Goal: Task Accomplishment & Management: Manage account settings

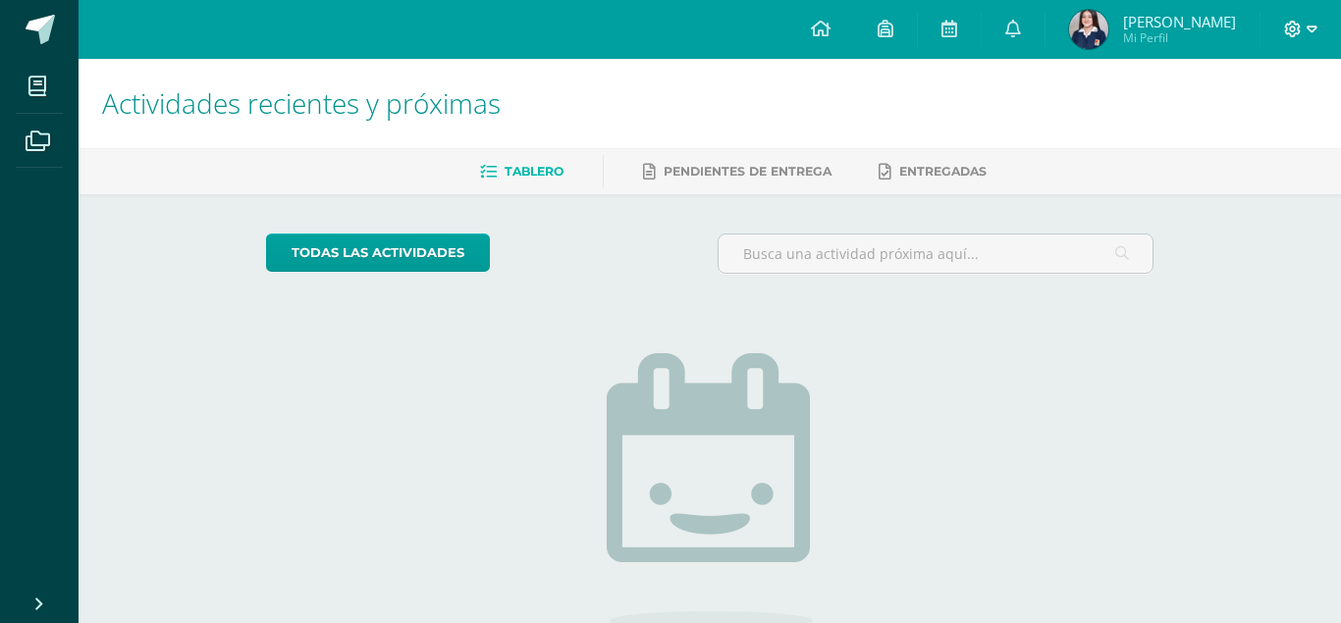
click at [1312, 27] on icon at bounding box center [1312, 29] width 11 height 7
click at [1314, 28] on icon at bounding box center [1312, 30] width 11 height 18
click at [1220, 208] on div "Actividades recientes y próximas Tablero Pendientes de entrega Entregadas todas…" at bounding box center [710, 429] width 1262 height 741
click at [1184, 32] on span "Mi Perfil" at bounding box center [1179, 37] width 113 height 17
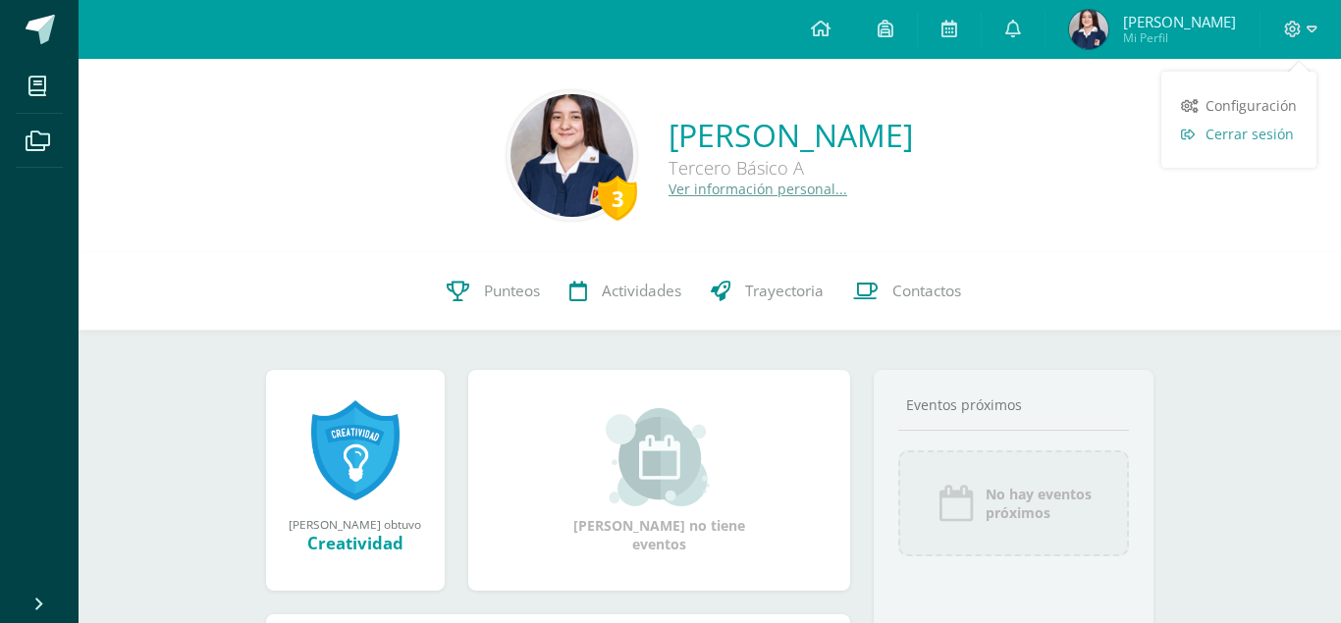
click at [1277, 146] on link "Cerrar sesión" at bounding box center [1238, 134] width 155 height 28
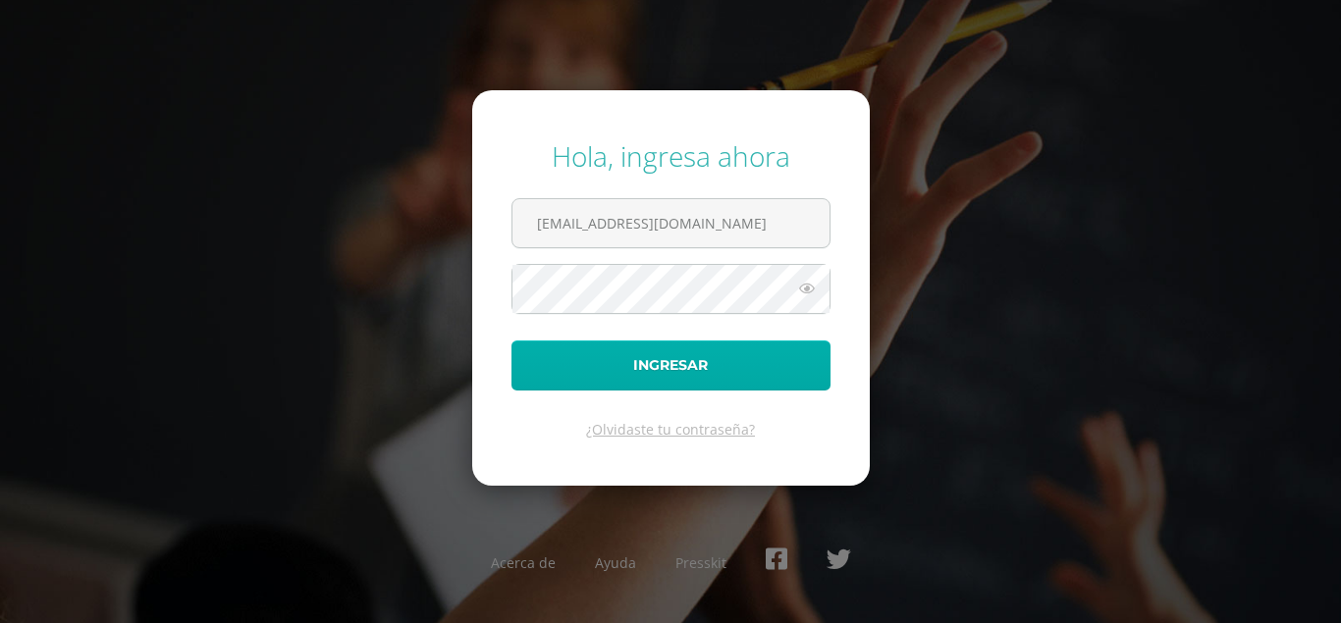
type input "[EMAIL_ADDRESS][DOMAIN_NAME]"
click at [677, 353] on button "Ingresar" at bounding box center [670, 366] width 319 height 50
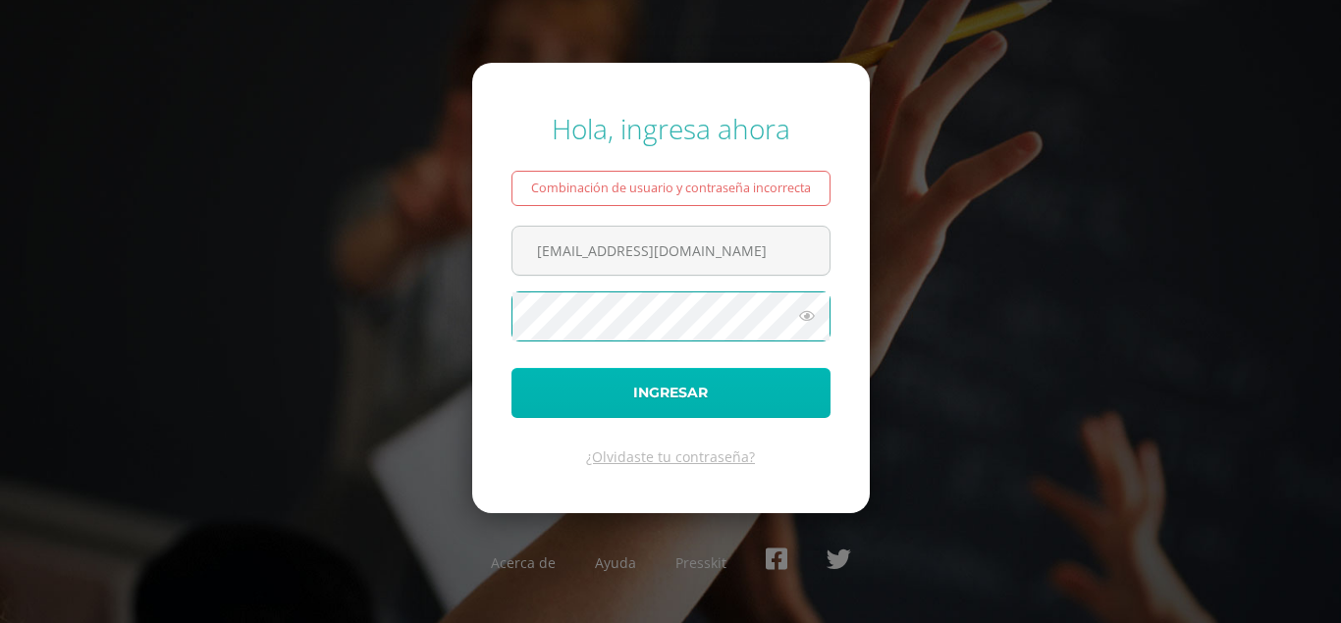
click at [580, 405] on button "Ingresar" at bounding box center [670, 393] width 319 height 50
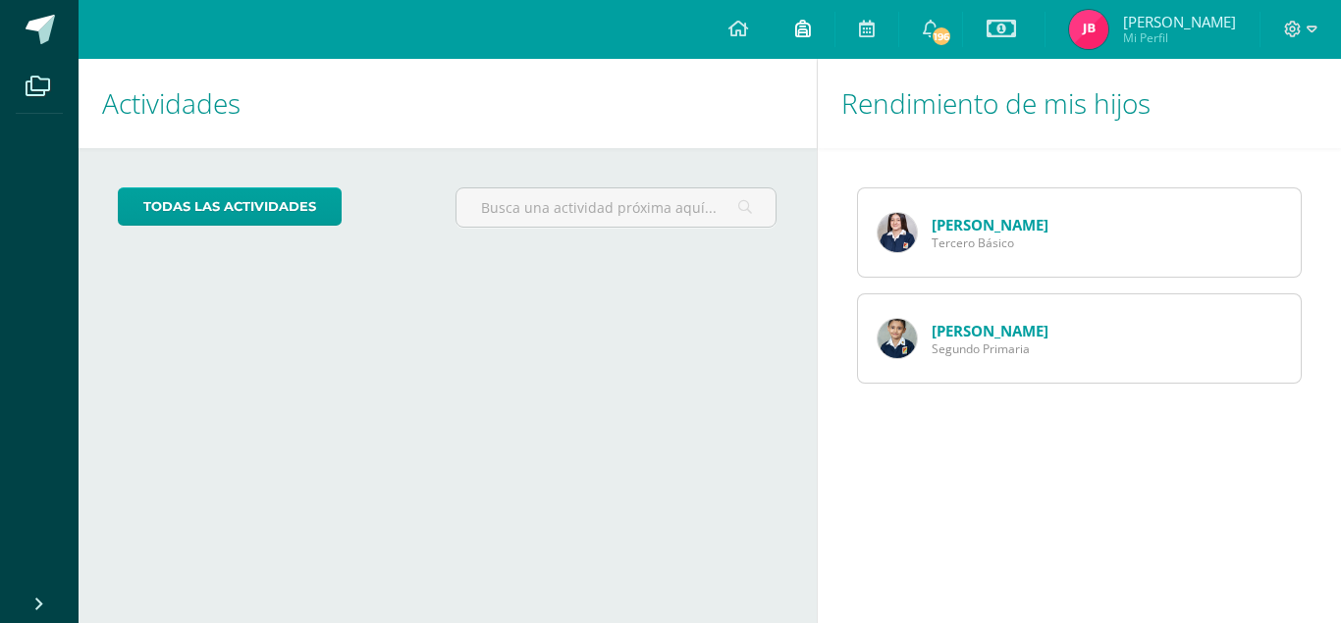
click at [811, 26] on icon at bounding box center [803, 29] width 16 height 18
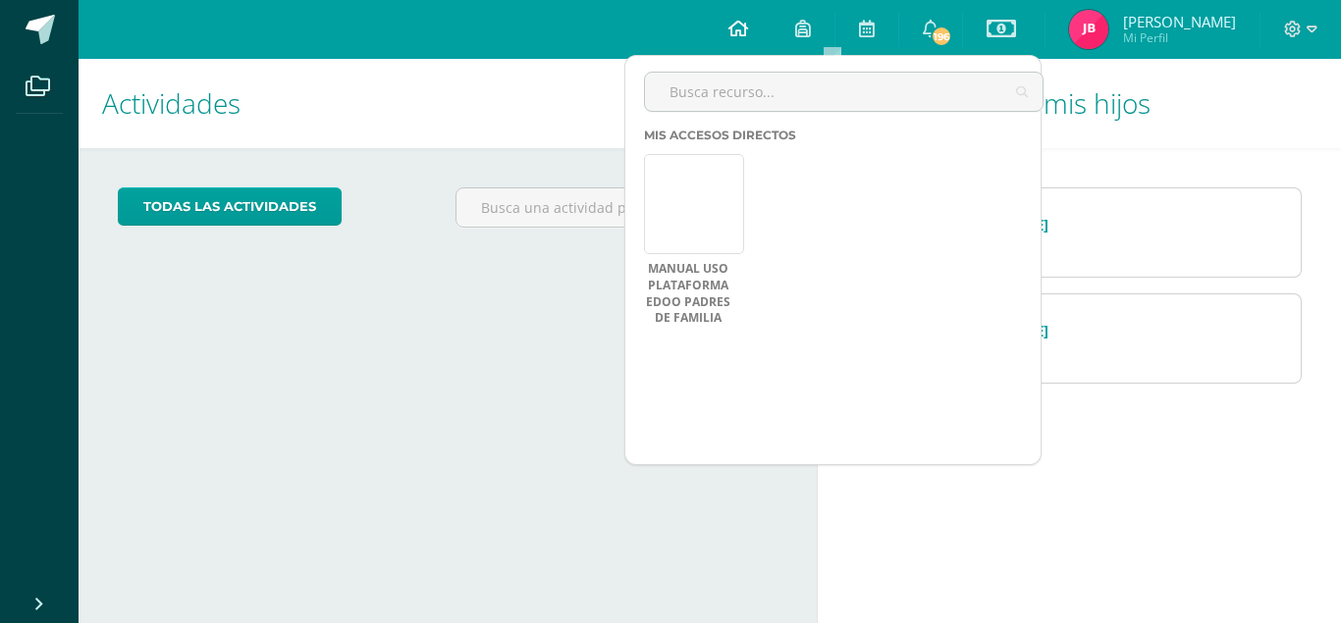
click at [748, 27] on icon at bounding box center [738, 29] width 20 height 18
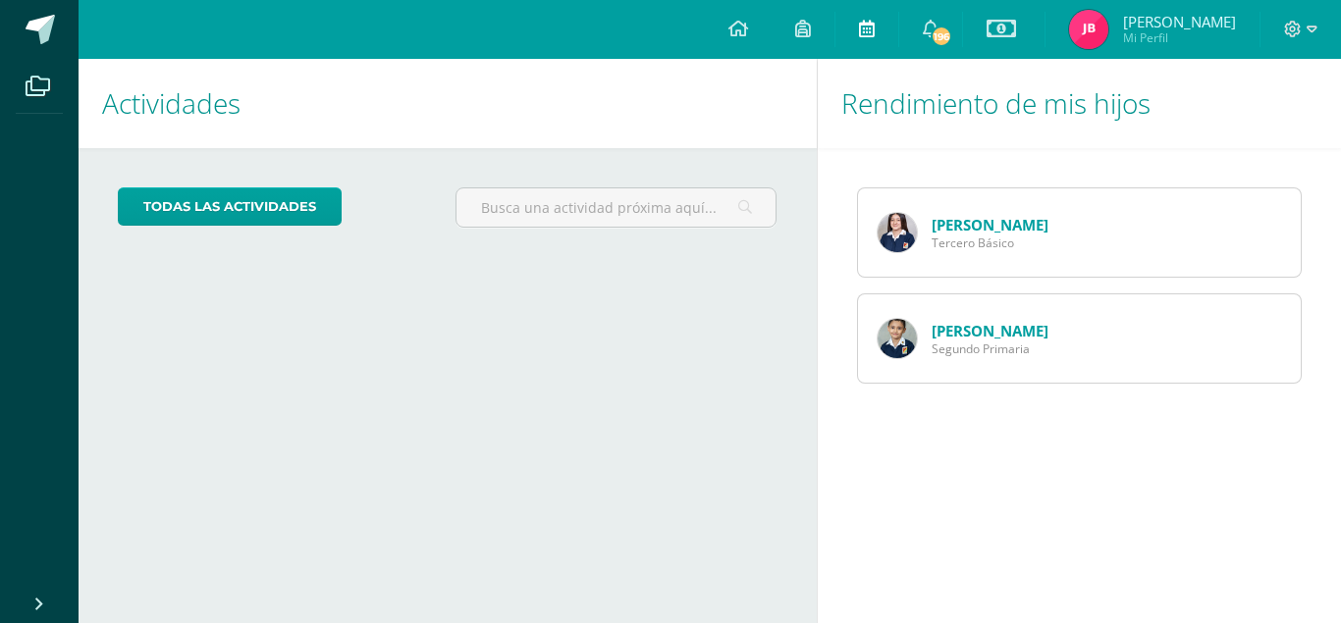
click at [875, 28] on icon at bounding box center [867, 29] width 16 height 18
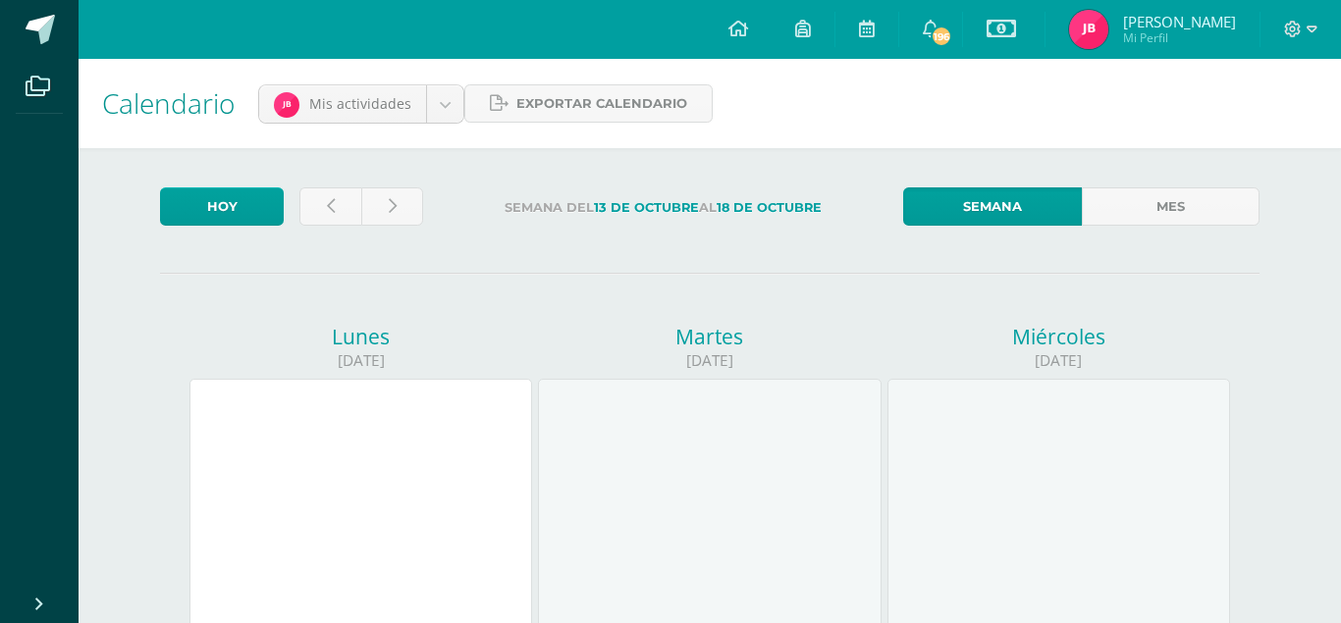
click at [1016, 27] on icon at bounding box center [1001, 29] width 29 height 24
click at [1108, 35] on img at bounding box center [1088, 29] width 39 height 39
click at [1108, 33] on img at bounding box center [1088, 29] width 39 height 39
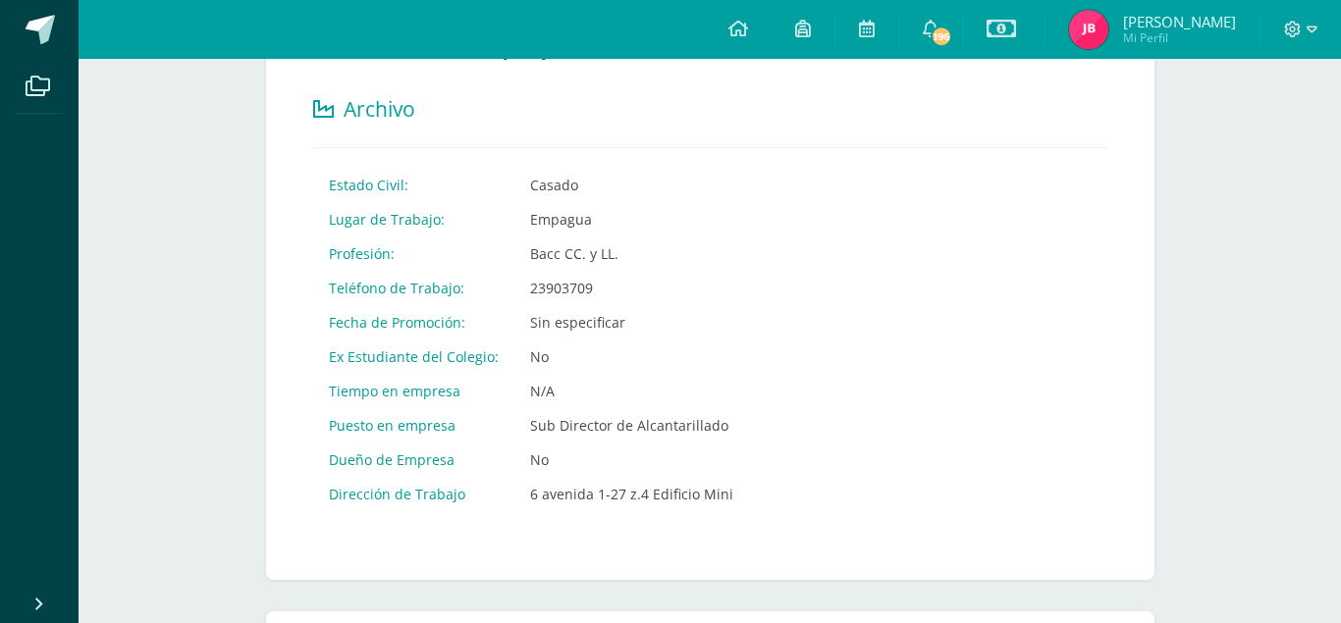
scroll to position [762, 0]
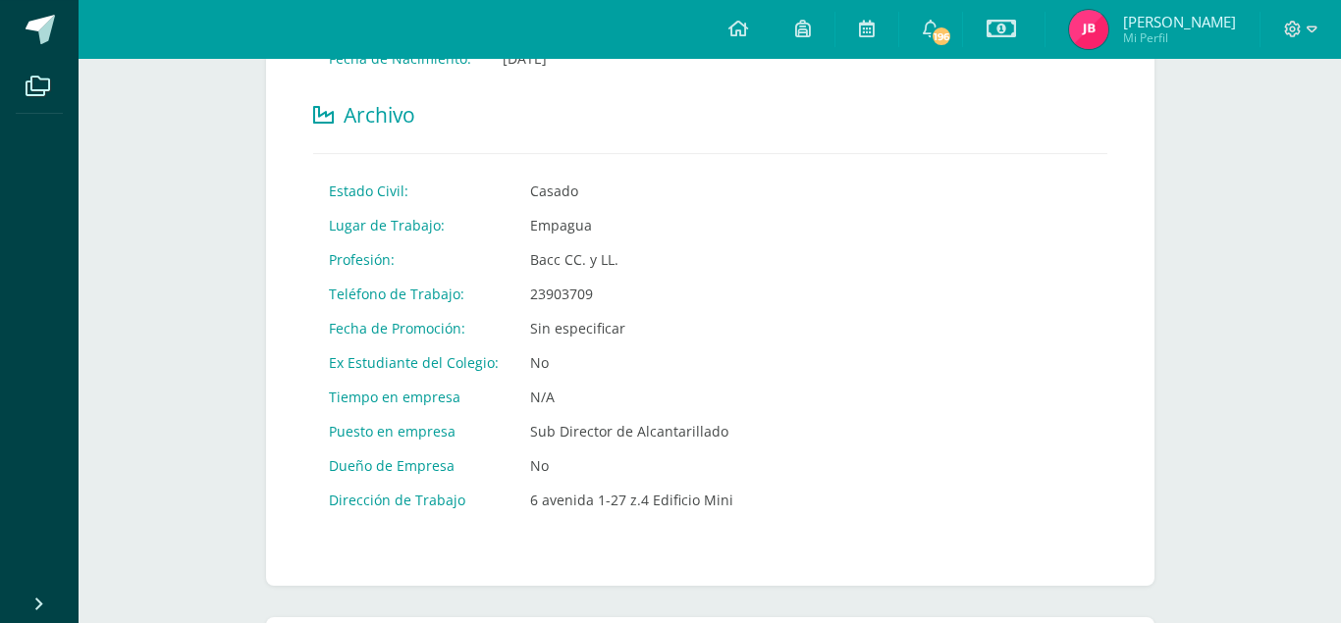
click at [612, 242] on td "Bacc CC. y LL." at bounding box center [631, 259] width 235 height 34
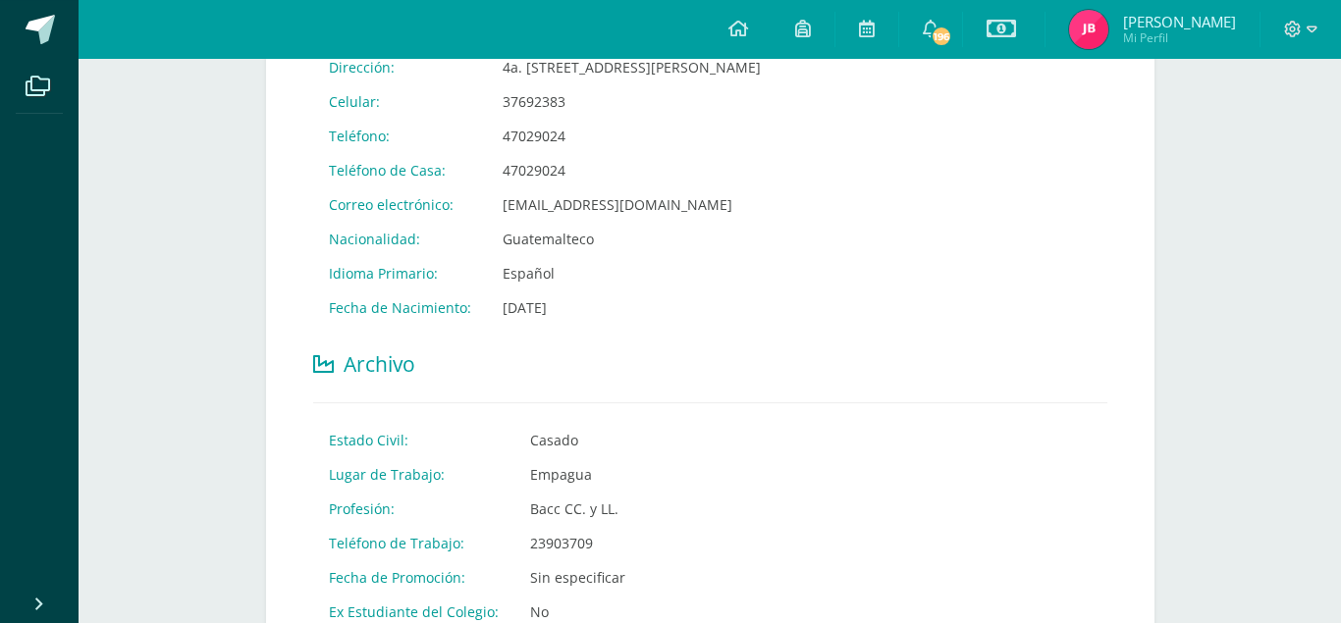
scroll to position [518, 0]
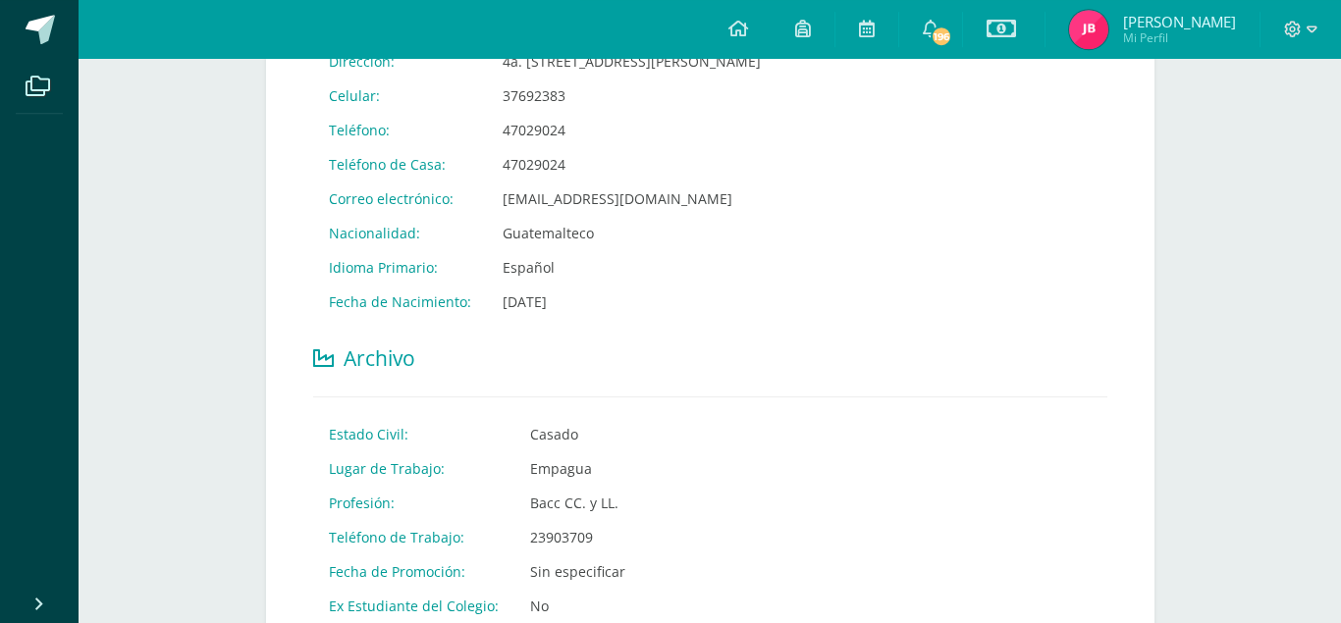
click at [561, 80] on td "37692383" at bounding box center [632, 96] width 290 height 34
click at [557, 79] on td "37692383" at bounding box center [632, 96] width 290 height 34
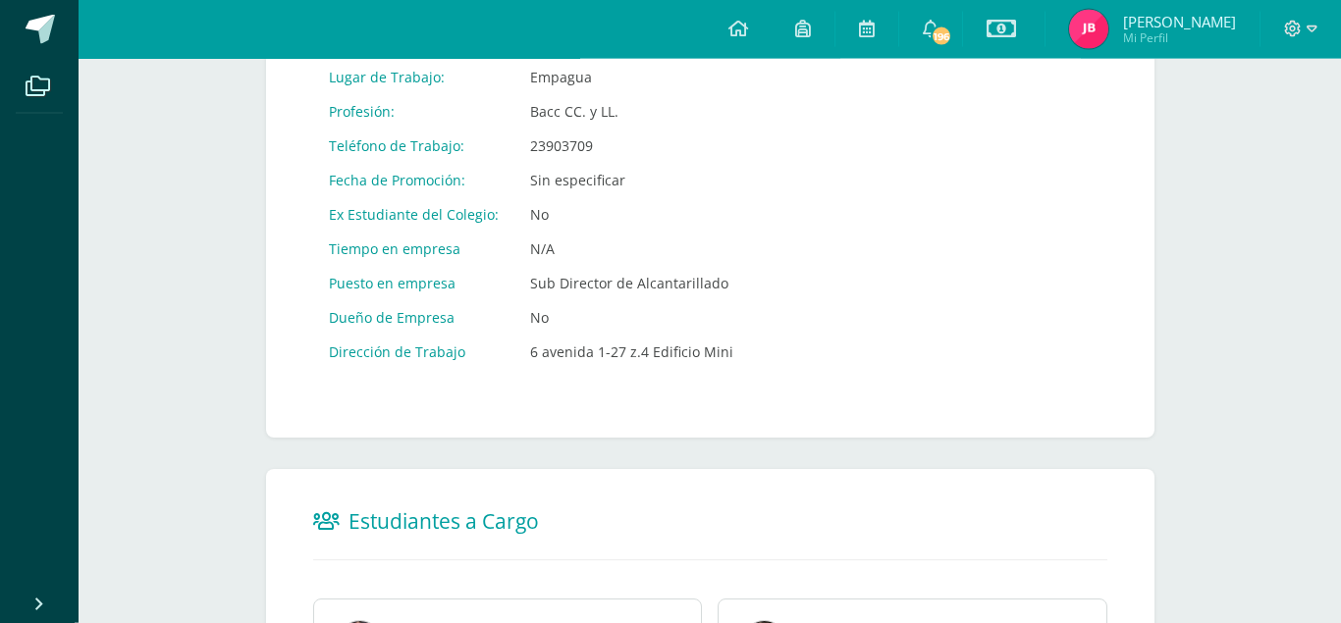
scroll to position [967, 0]
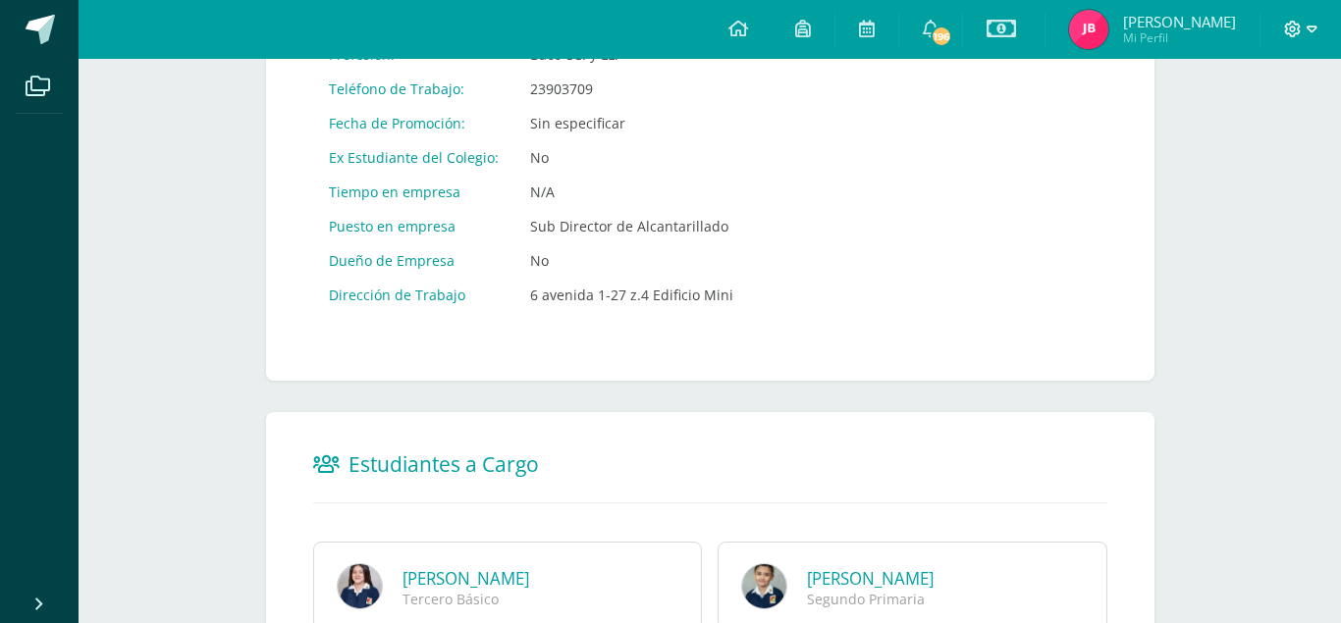
click at [1312, 38] on span at bounding box center [1300, 30] width 33 height 22
click at [1226, 100] on span "Configuración" at bounding box center [1250, 104] width 91 height 19
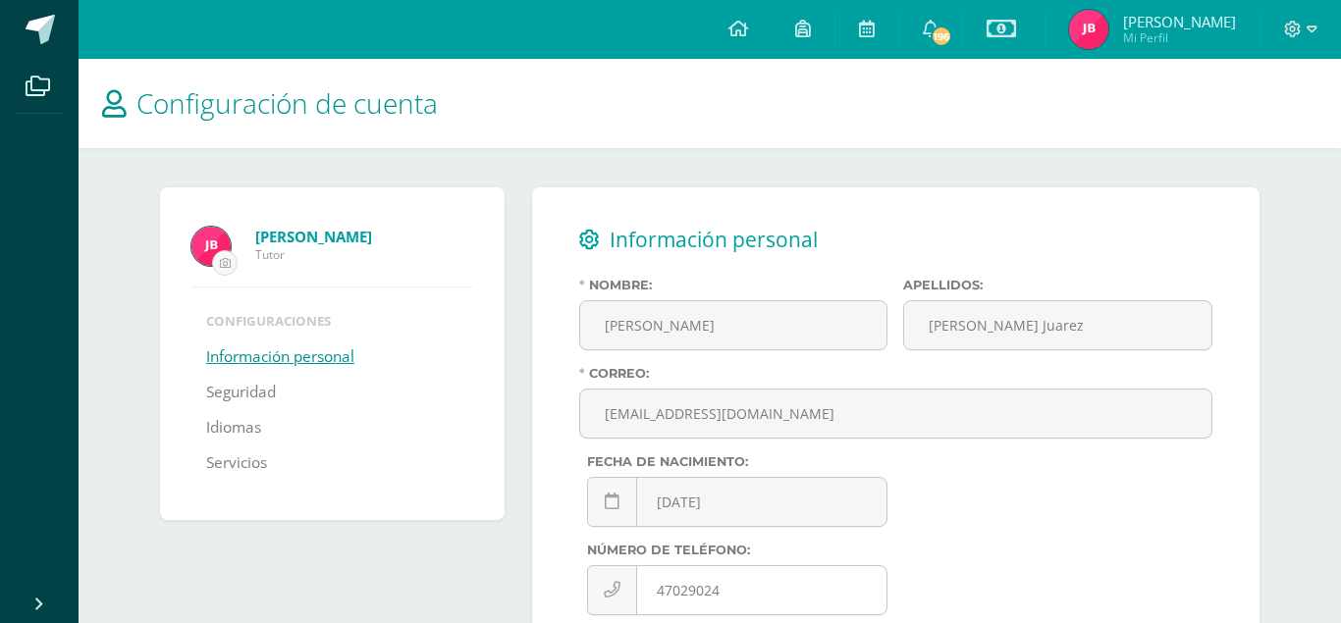
scroll to position [26, 0]
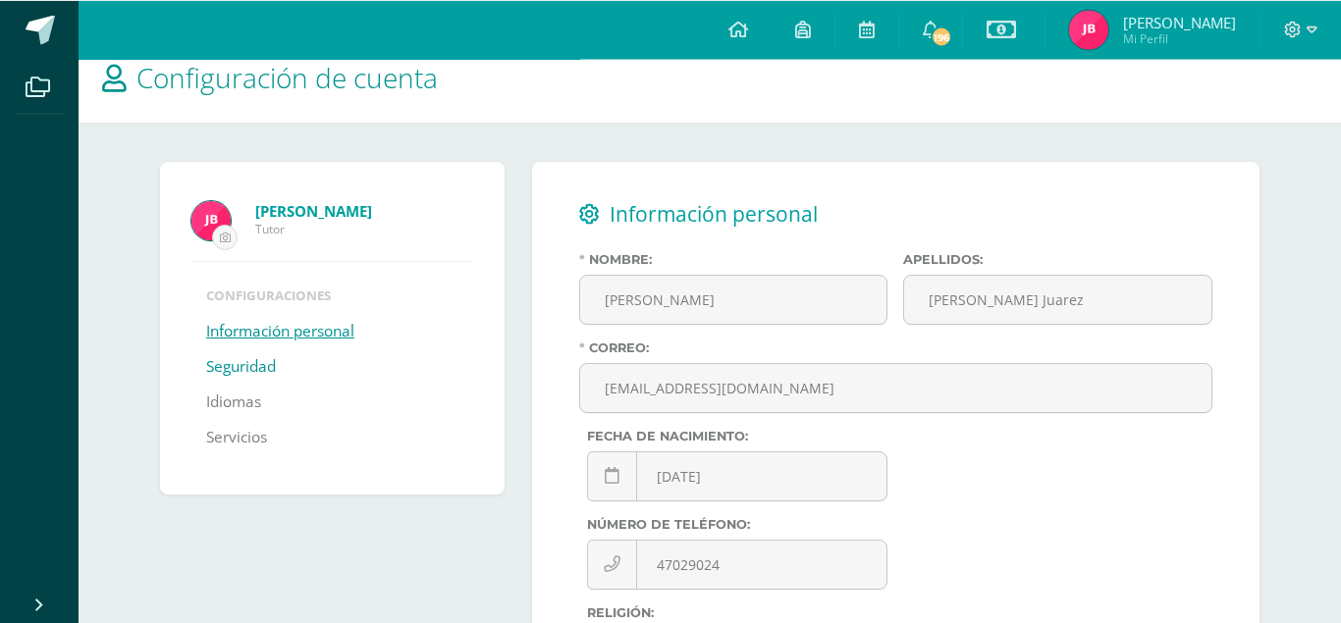
click at [252, 350] on link "Seguridad" at bounding box center [241, 366] width 70 height 35
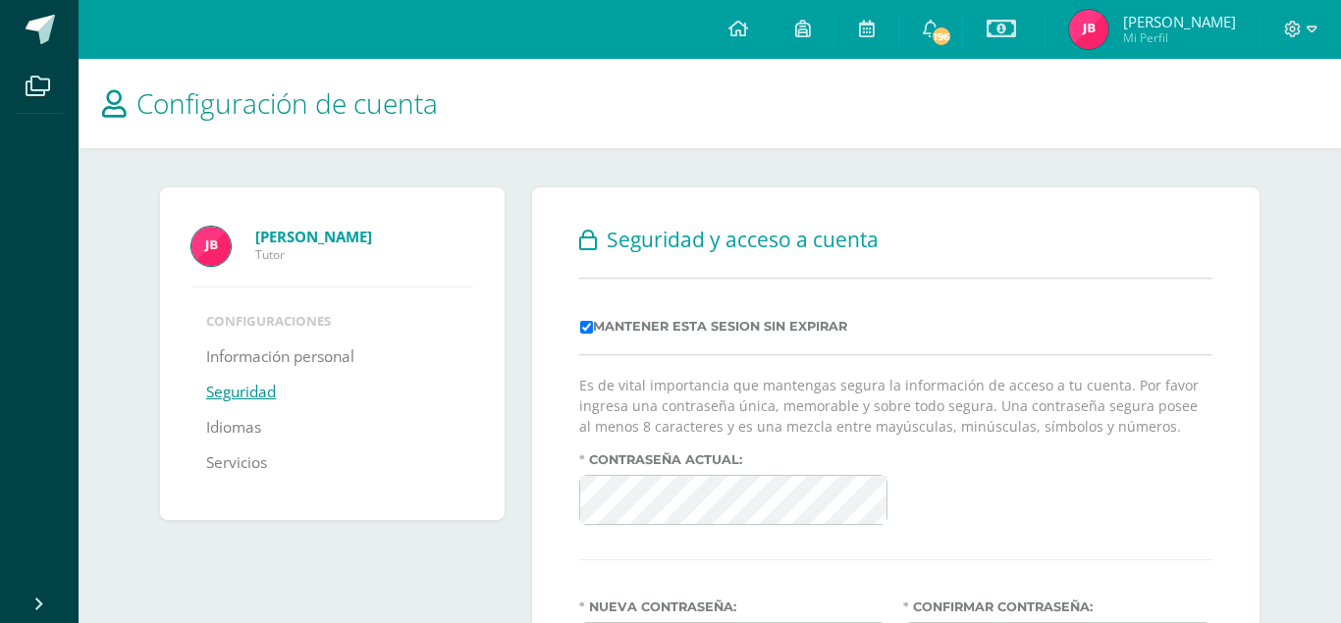
scroll to position [150, 0]
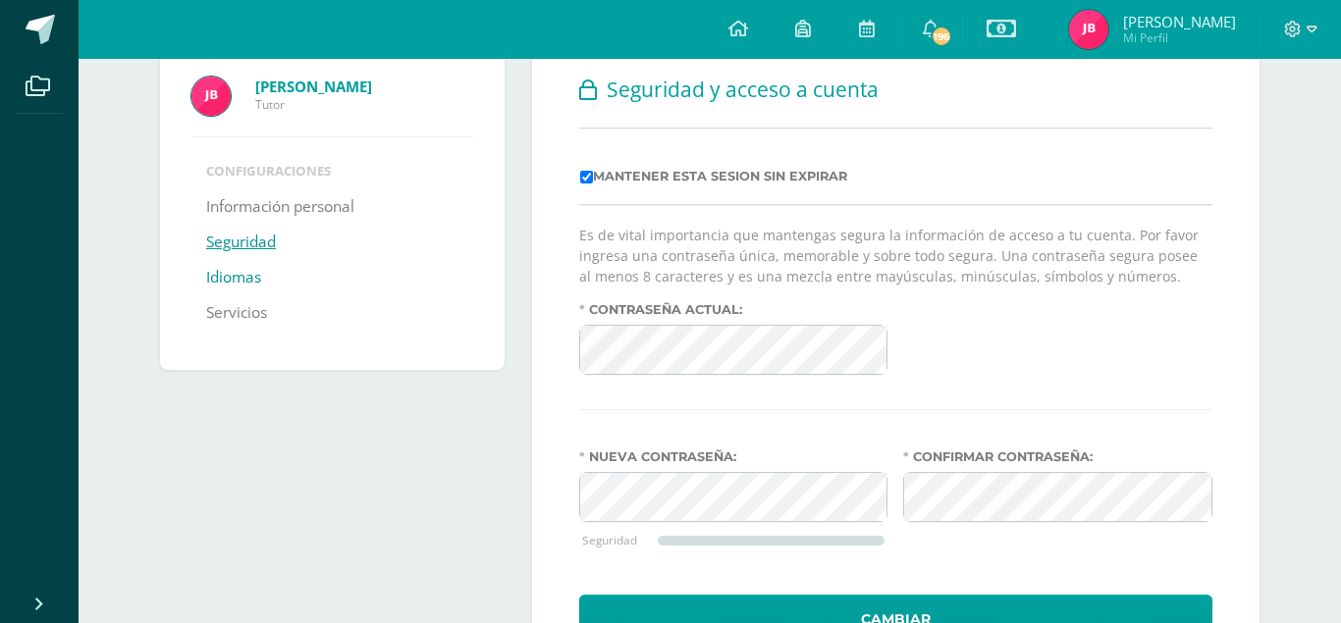
click at [239, 260] on link "Idiomas" at bounding box center [233, 277] width 55 height 35
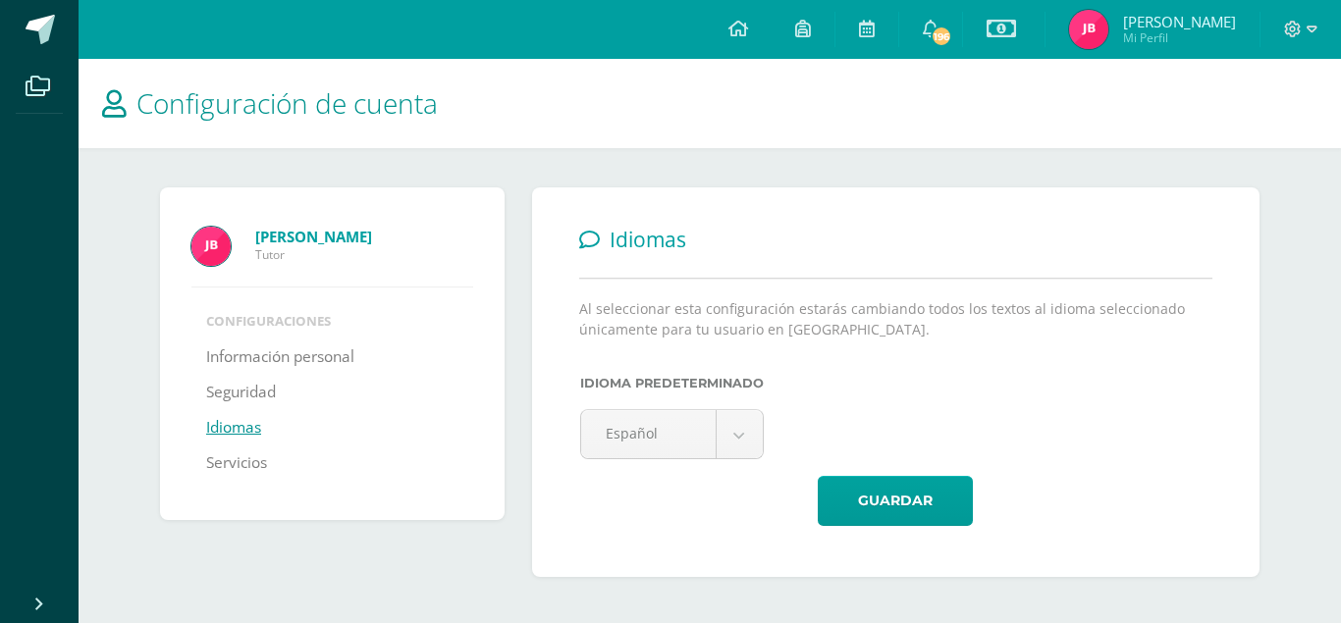
click at [240, 289] on div "[PERSON_NAME] Juarez Tutor Configuraciones Información personal Seguridad Idiom…" at bounding box center [332, 353] width 345 height 333
click at [241, 446] on link "Servicios" at bounding box center [236, 463] width 61 height 35
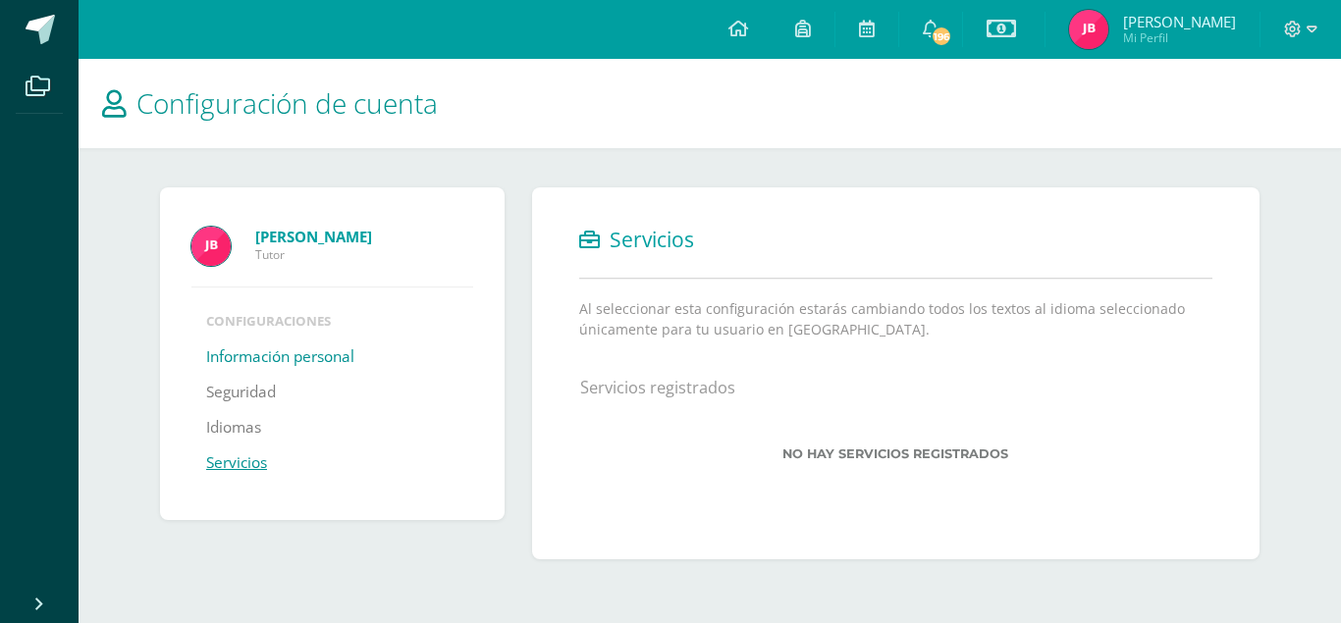
click at [279, 340] on link "Información personal" at bounding box center [280, 357] width 148 height 35
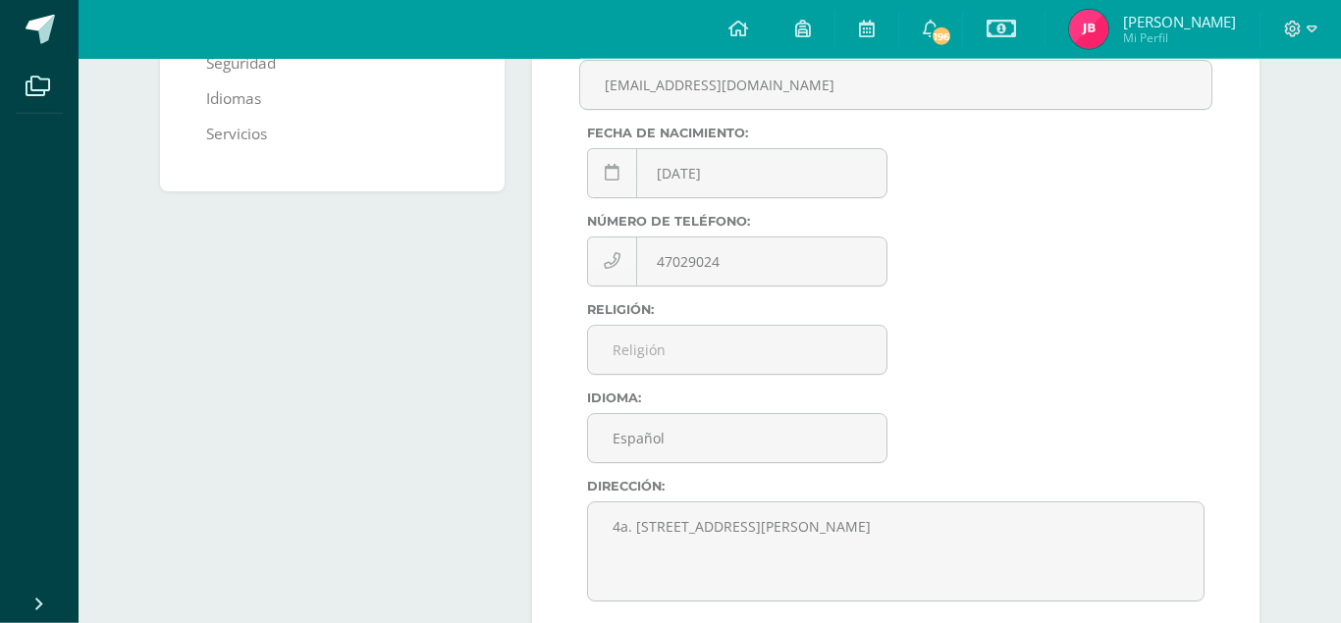
scroll to position [332, 0]
click at [757, 326] on input "Religión:" at bounding box center [737, 347] width 299 height 48
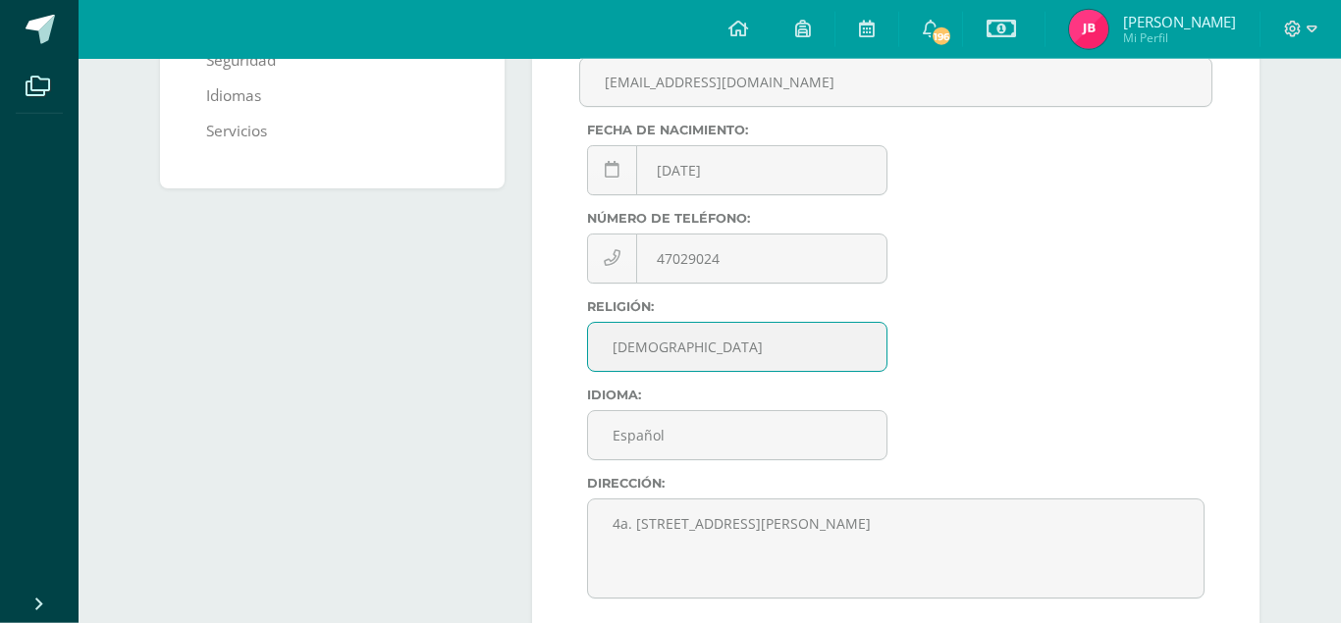
scroll to position [425, 0]
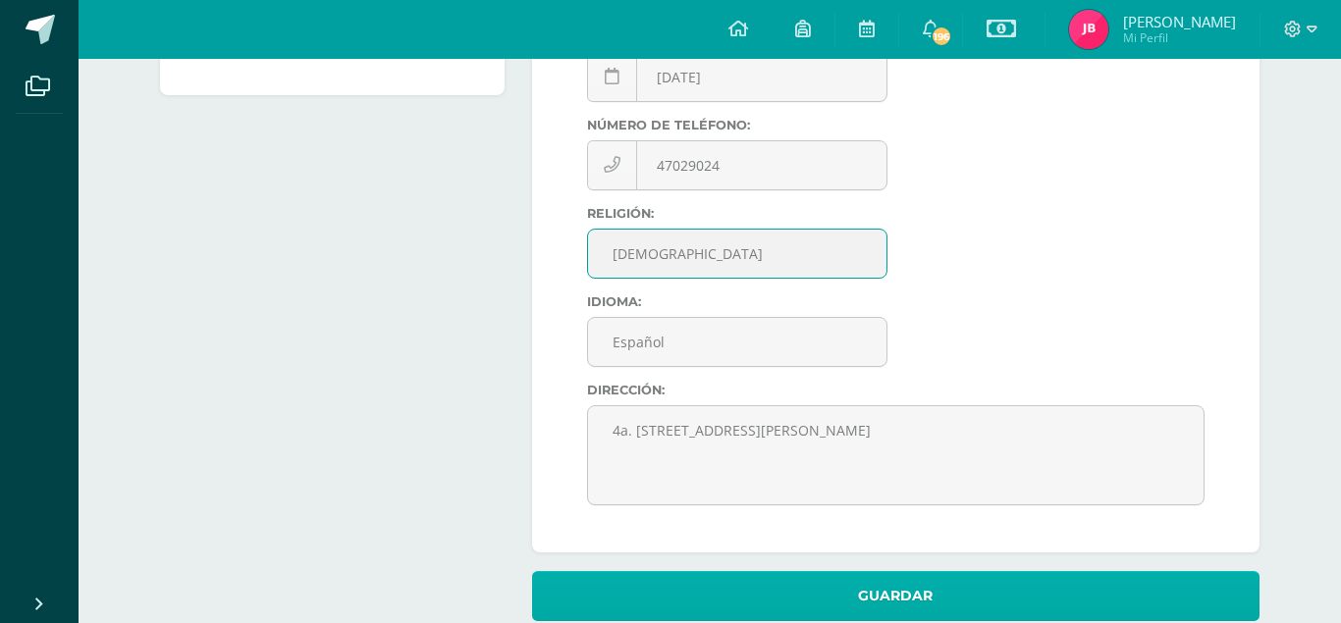
type input "Catolico"
click at [829, 571] on button "Guardar" at bounding box center [895, 596] width 727 height 50
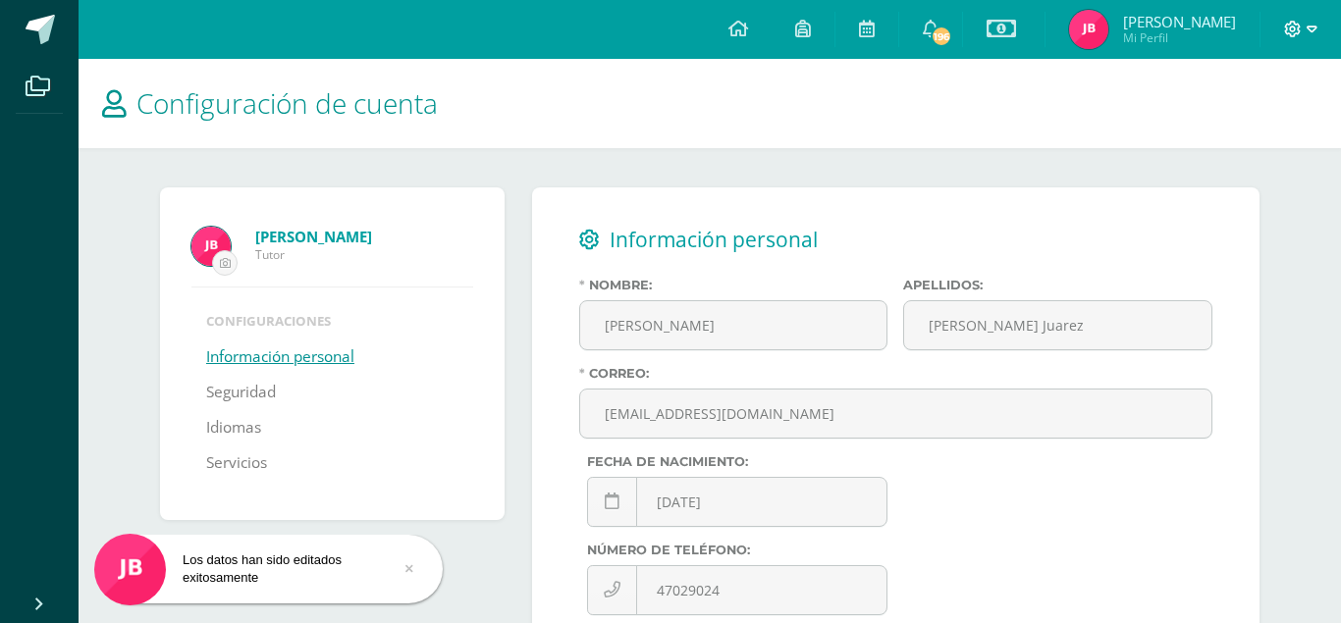
click at [1312, 24] on icon at bounding box center [1312, 30] width 11 height 18
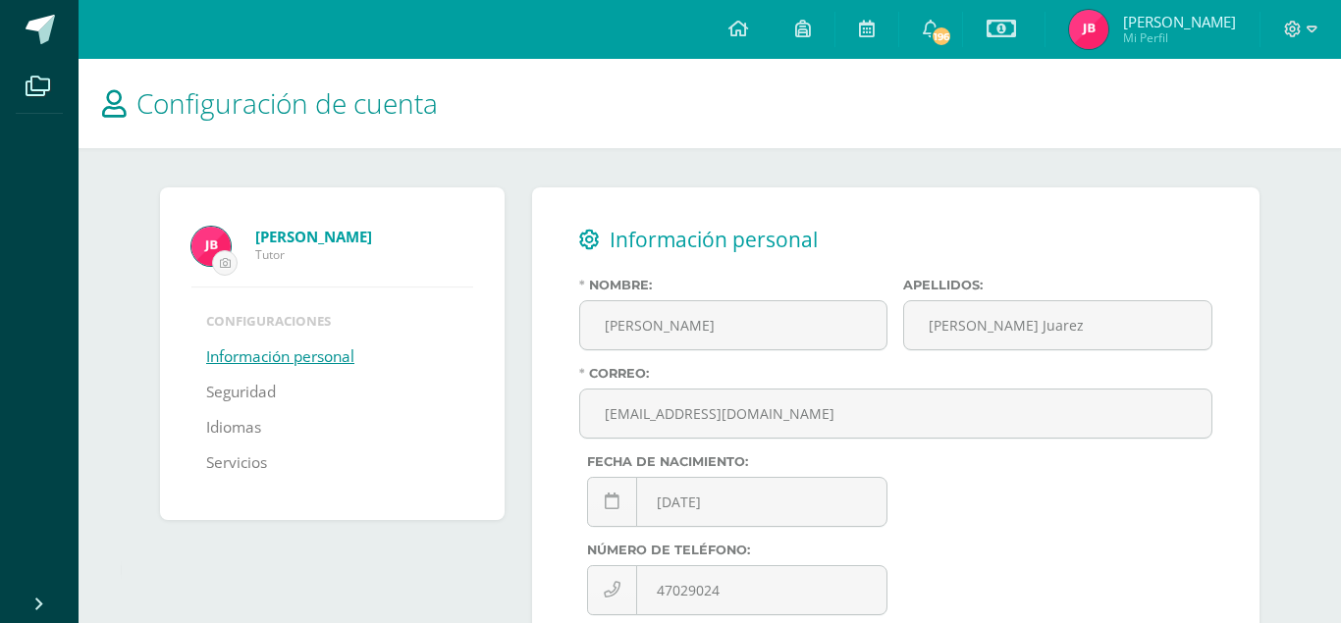
click at [1205, 36] on span "Mi Perfil" at bounding box center [1179, 37] width 113 height 17
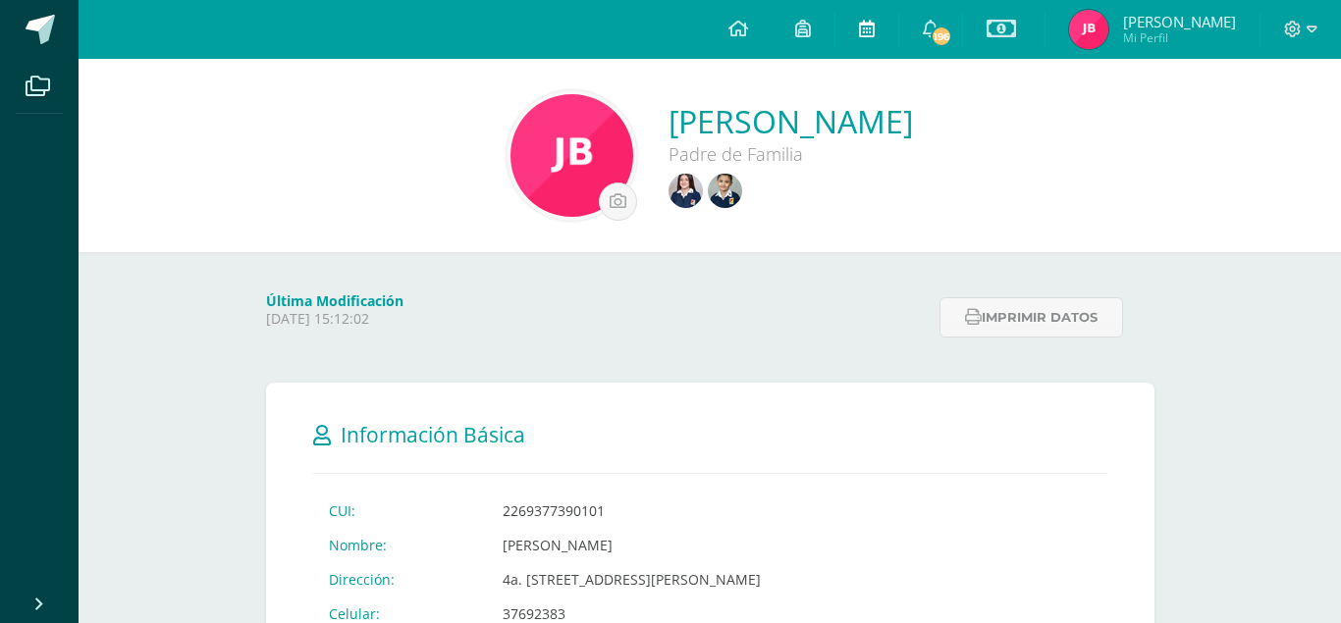
click at [875, 21] on icon at bounding box center [867, 29] width 16 height 18
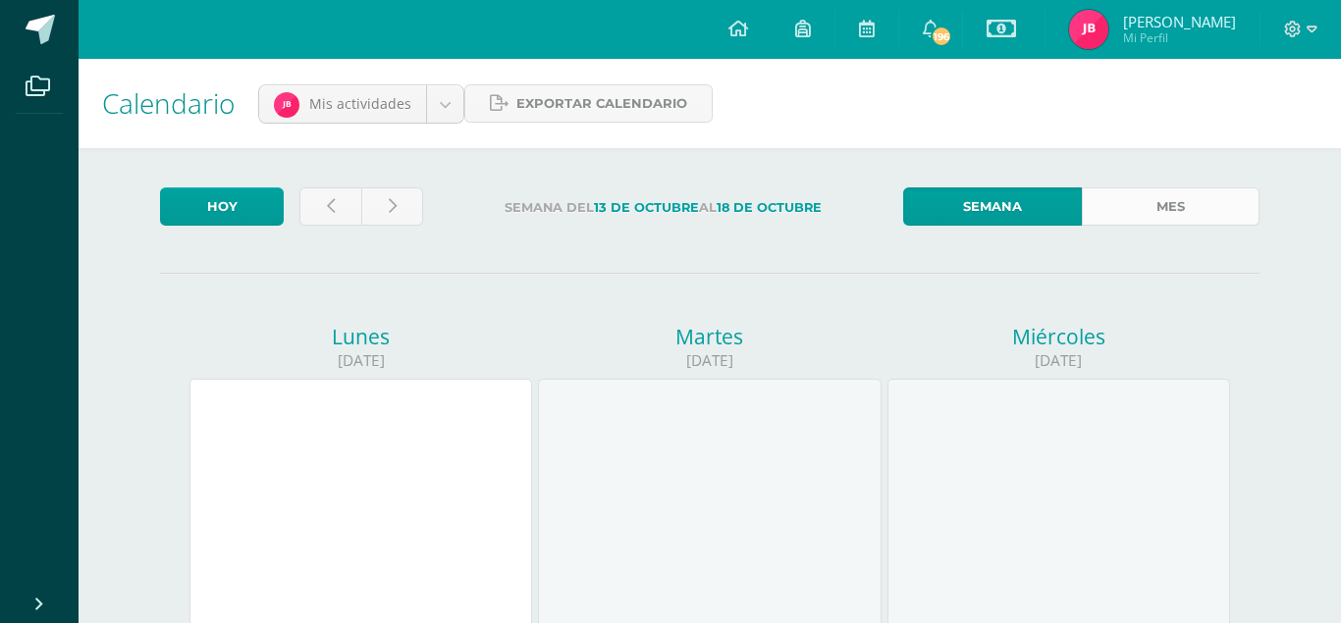
click at [1173, 213] on link "Mes" at bounding box center [1171, 206] width 178 height 38
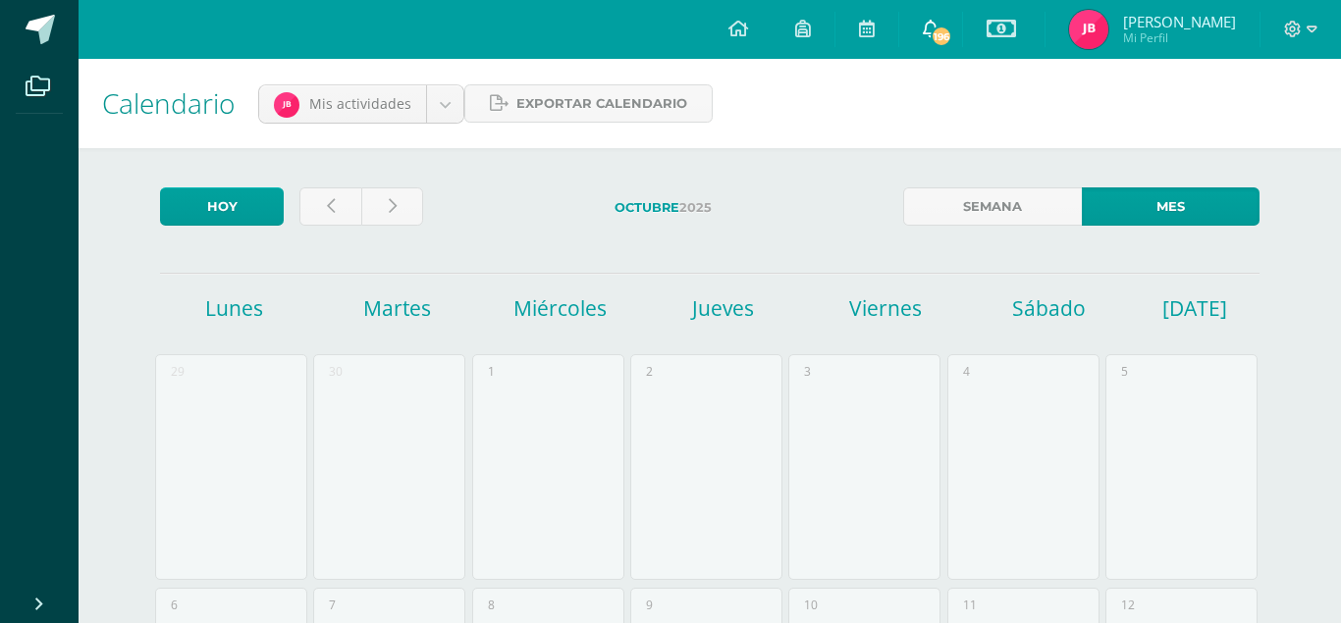
click at [938, 21] on icon at bounding box center [931, 29] width 16 height 18
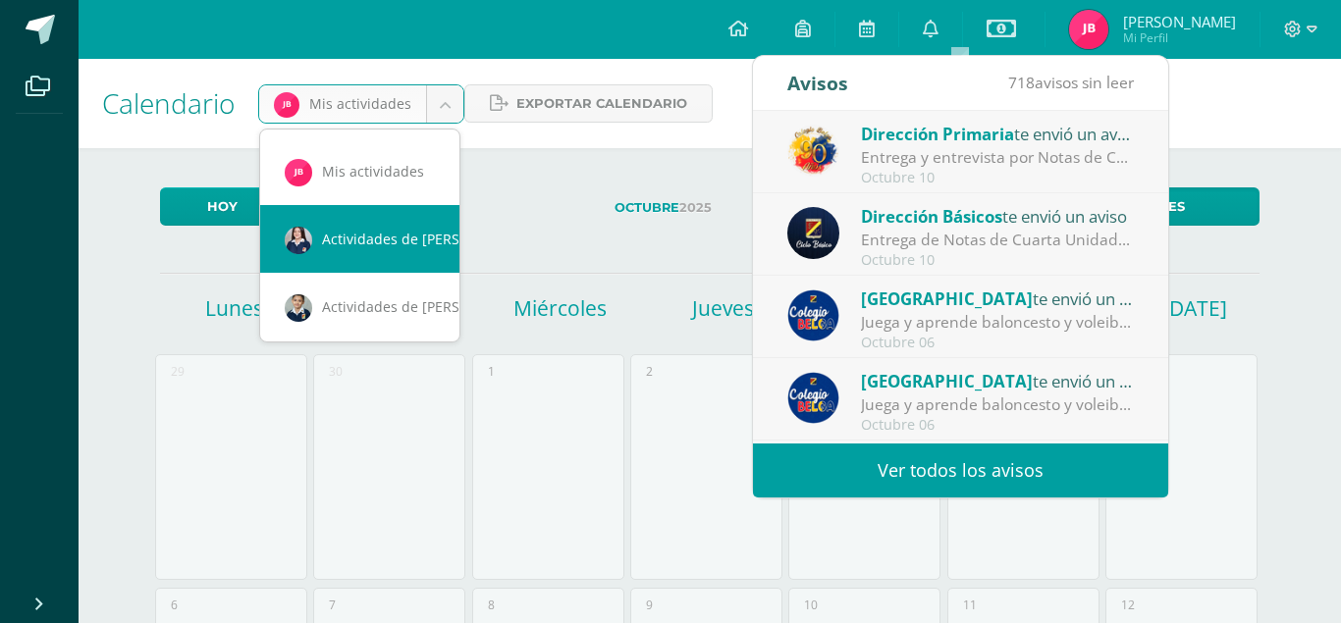
scroll to position [0, 17]
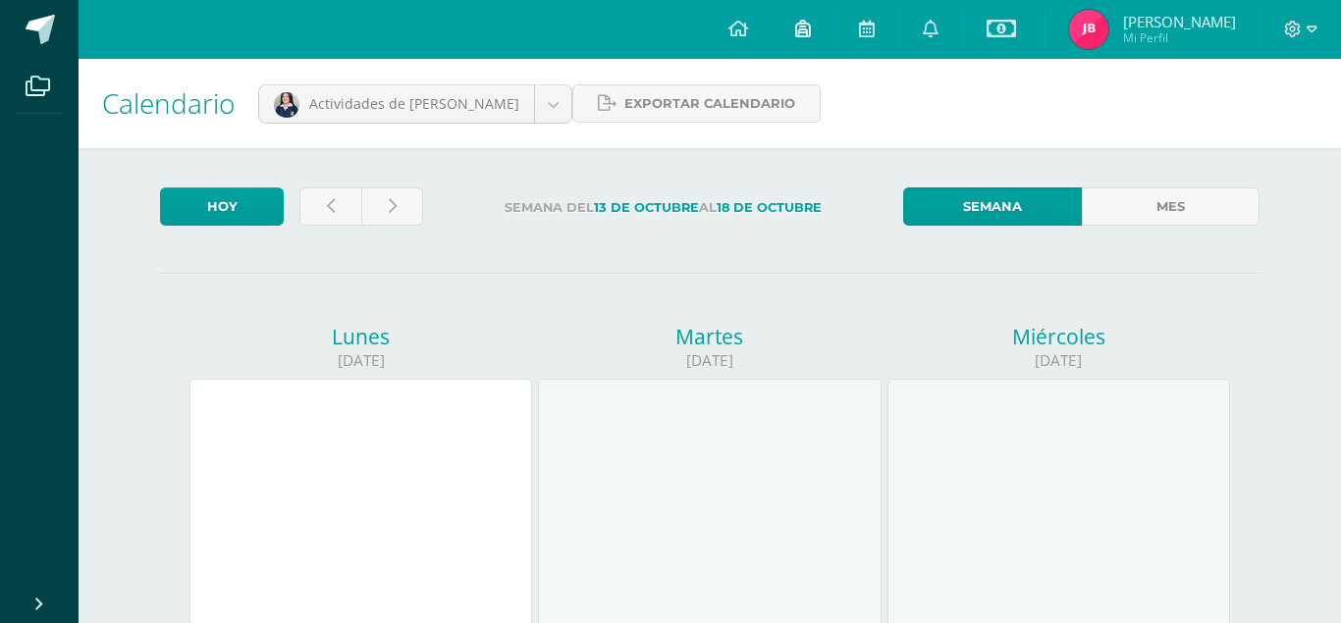
click at [811, 27] on icon at bounding box center [803, 29] width 16 height 18
click at [888, 35] on link at bounding box center [866, 29] width 63 height 59
click at [748, 23] on icon at bounding box center [738, 29] width 20 height 18
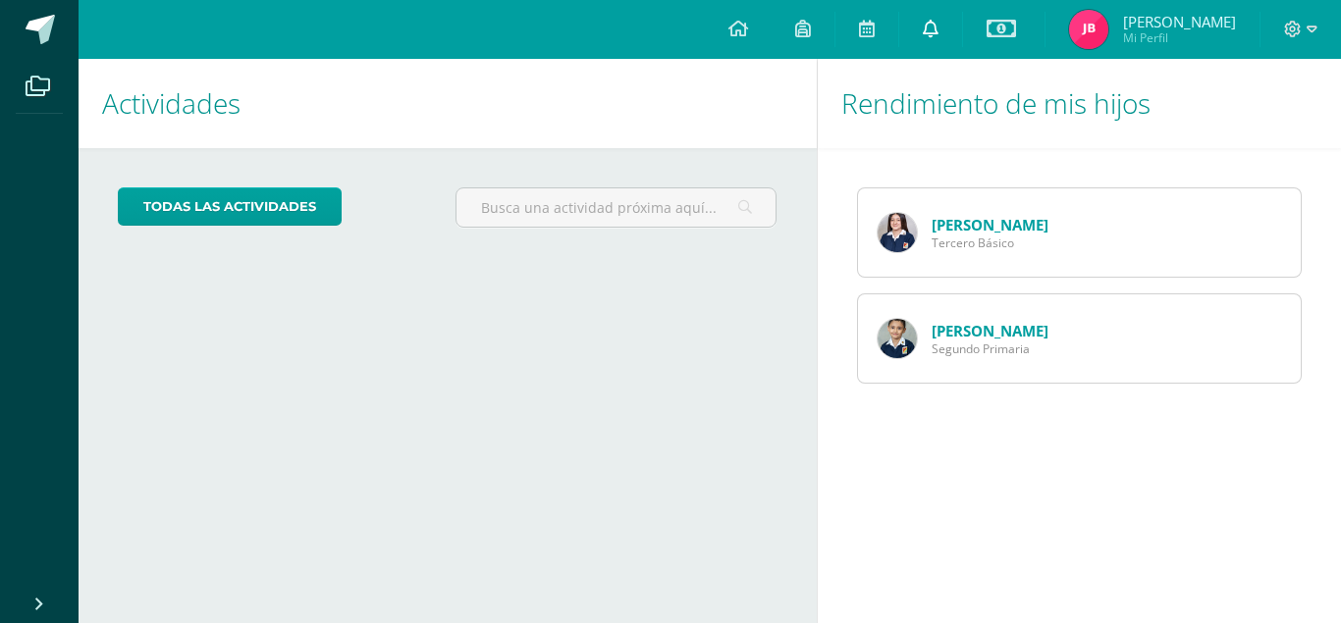
click at [948, 21] on link at bounding box center [930, 29] width 63 height 59
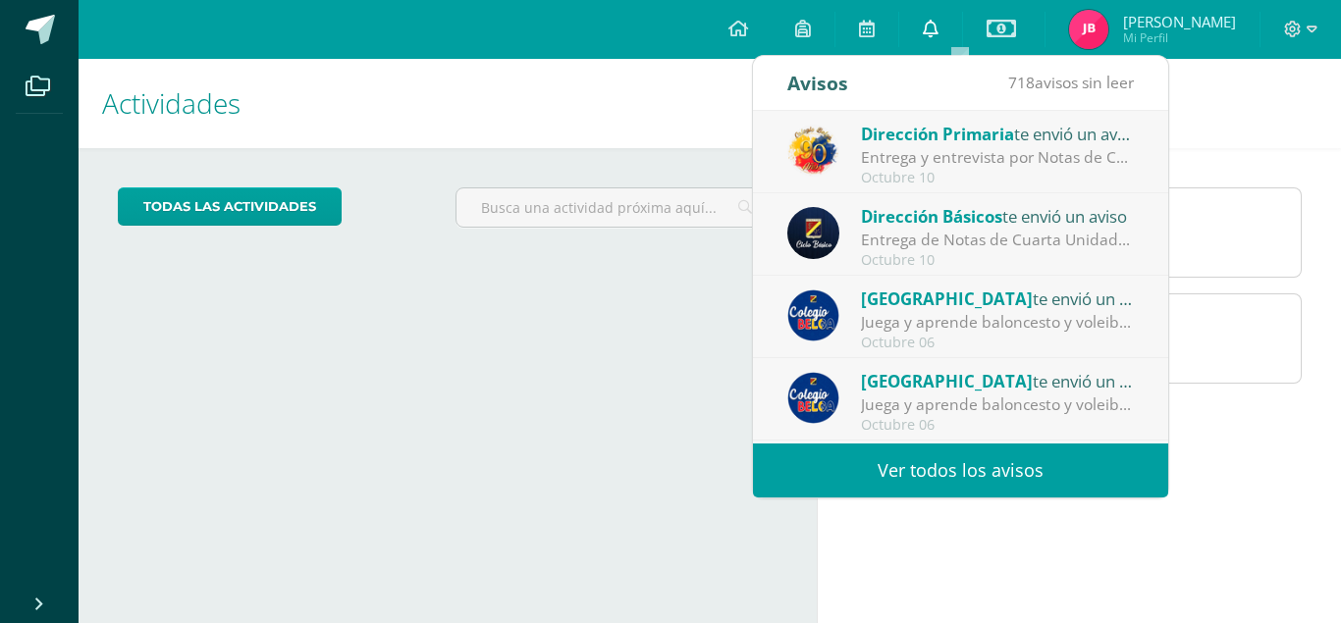
click at [948, 21] on link at bounding box center [930, 29] width 63 height 59
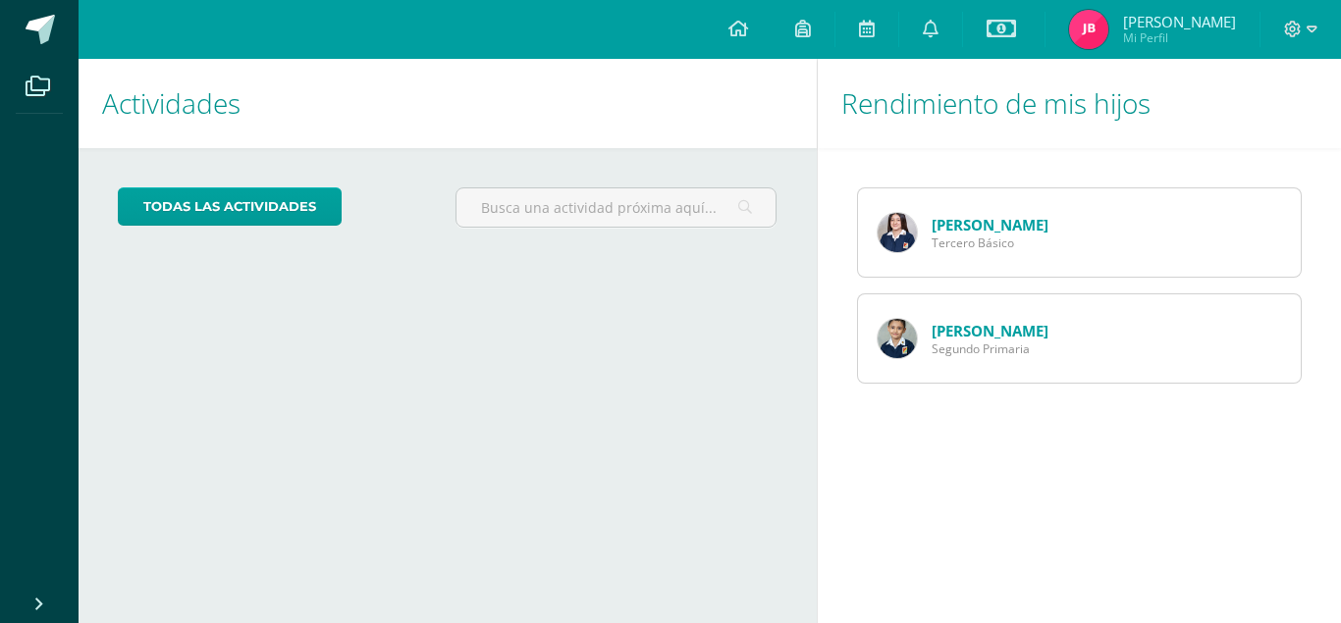
click at [521, 169] on div "todas las Actividades No tienes actividades Échale un vistazo a los demás perío…" at bounding box center [448, 215] width 738 height 134
click at [748, 34] on icon at bounding box center [738, 29] width 20 height 18
click at [748, 32] on icon at bounding box center [738, 29] width 20 height 18
click at [21, 97] on span at bounding box center [38, 86] width 44 height 44
click at [22, 95] on span at bounding box center [38, 86] width 44 height 44
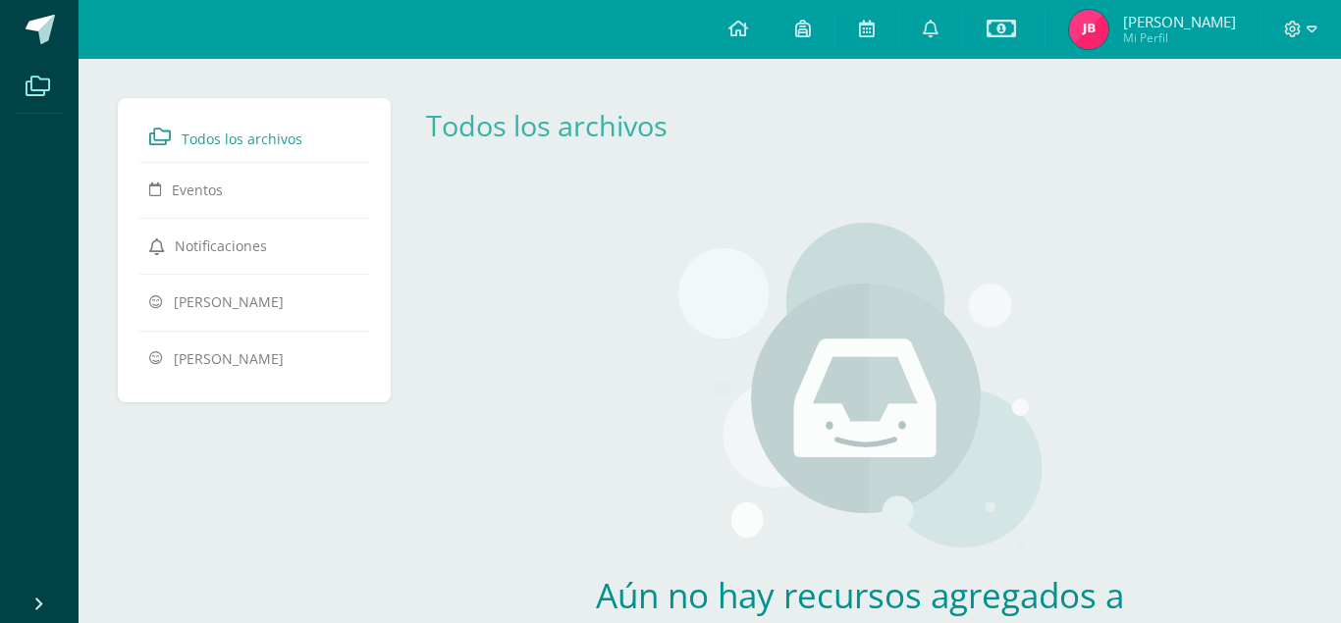
click at [250, 137] on span "Todos los archivos" at bounding box center [242, 139] width 121 height 19
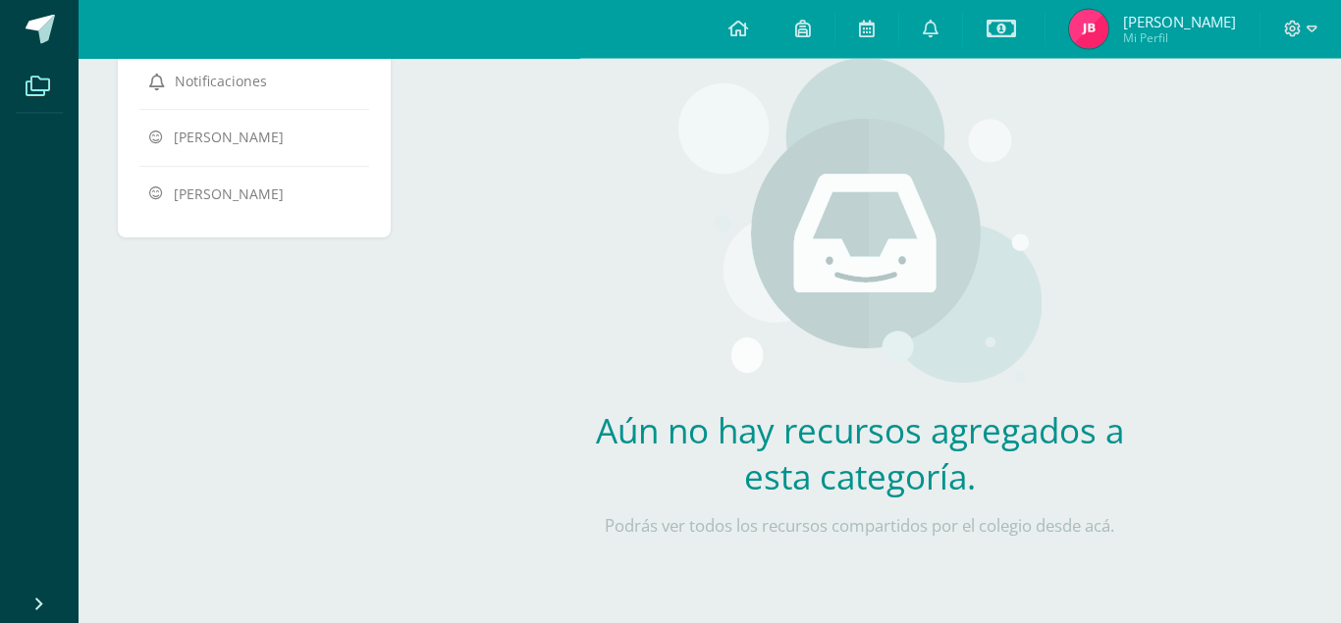
scroll to position [181, 0]
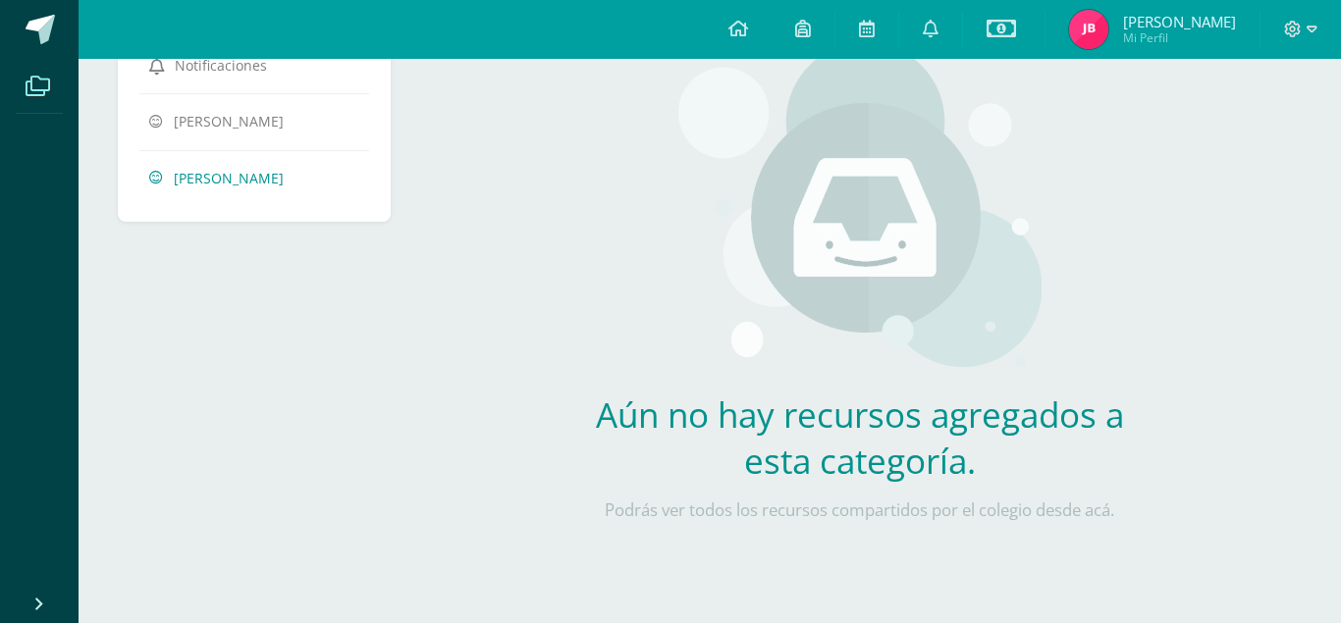
click at [259, 180] on span "[PERSON_NAME]" at bounding box center [229, 177] width 110 height 19
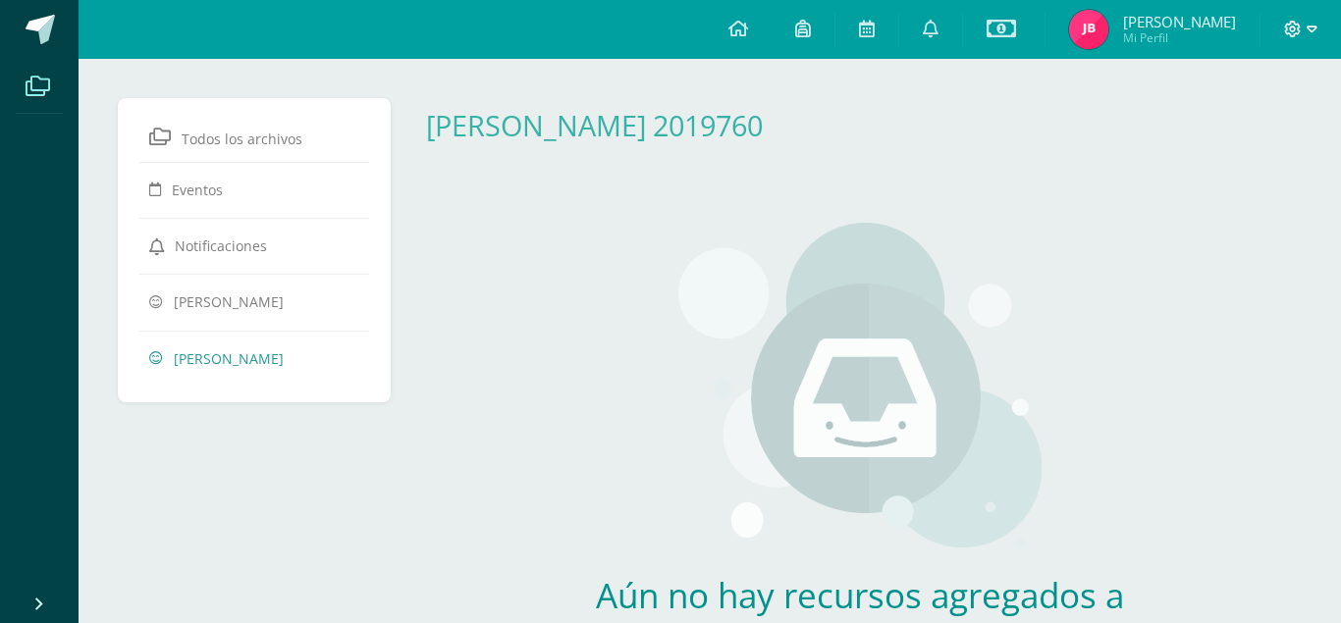
click at [1306, 32] on span at bounding box center [1300, 30] width 33 height 22
click at [1265, 136] on span "Cerrar sesión" at bounding box center [1249, 134] width 88 height 19
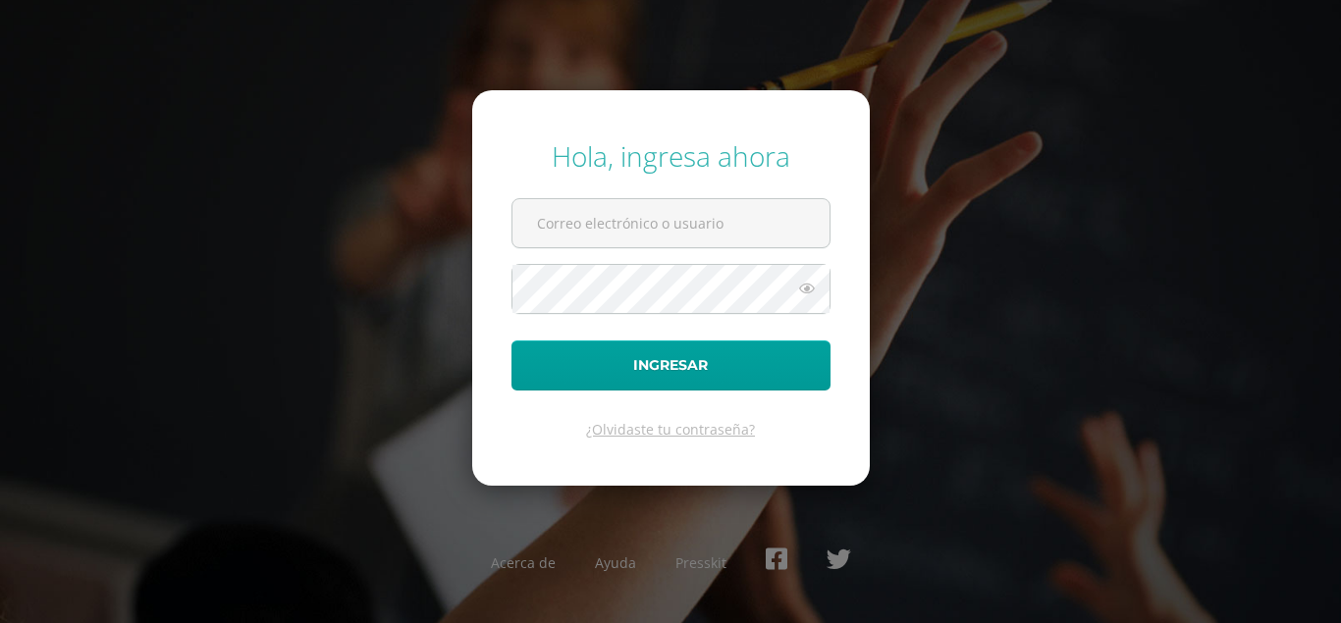
click at [468, 399] on div "Hola, ingresa ahora Ingresar ¿Olvidaste tu contraseña? Acerca de Ayuda Presskit" at bounding box center [670, 311] width 1266 height 379
